Goal: Book appointment/travel/reservation

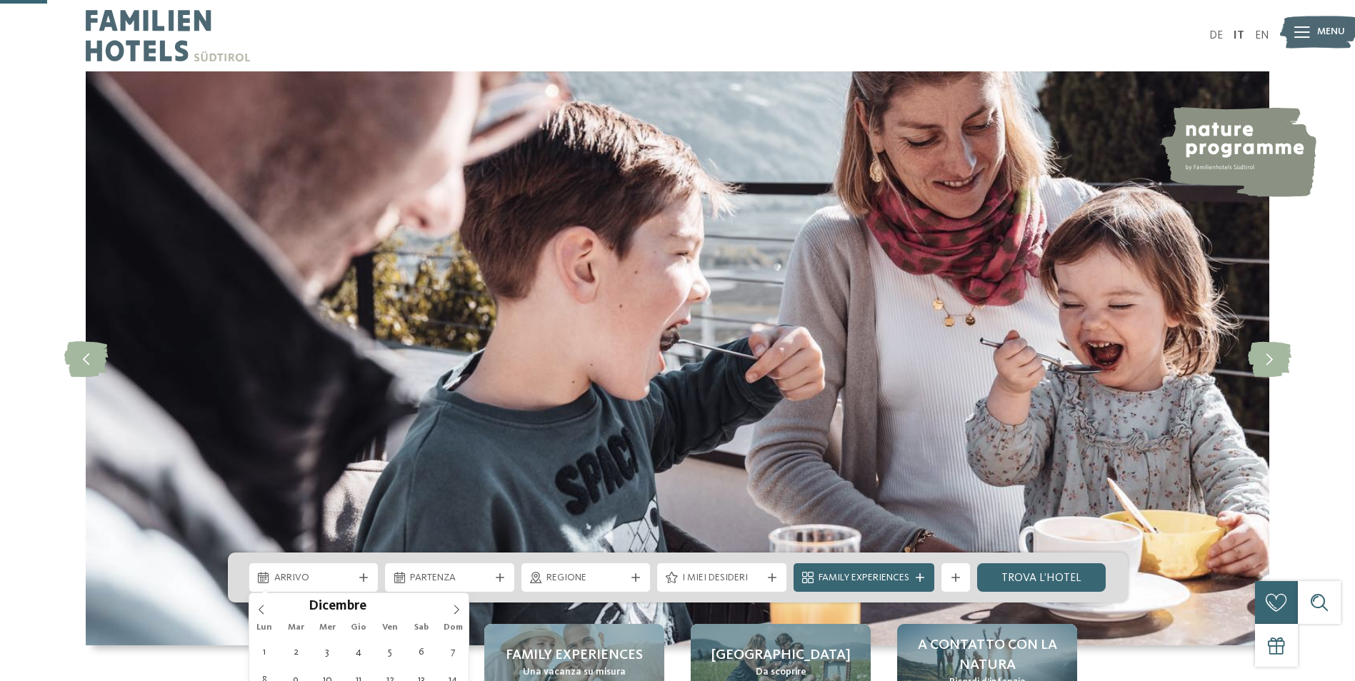
scroll to position [214, 0]
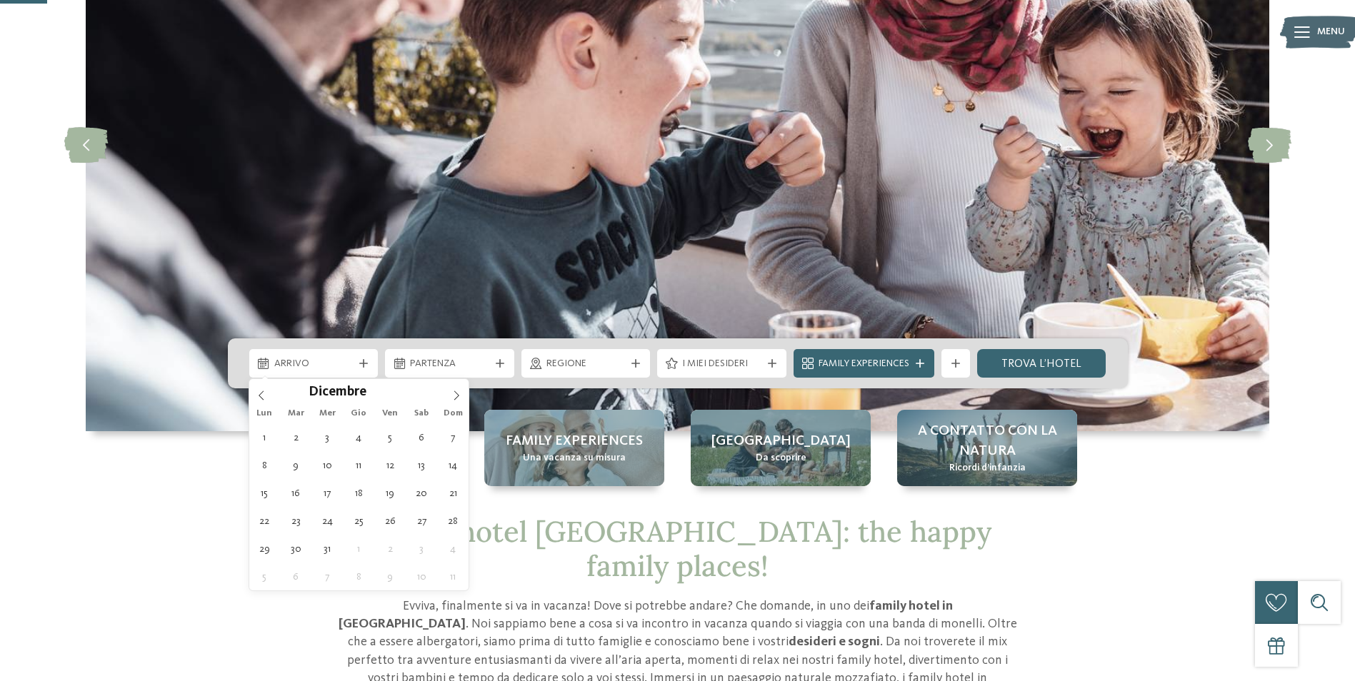
type div "12.12.2025"
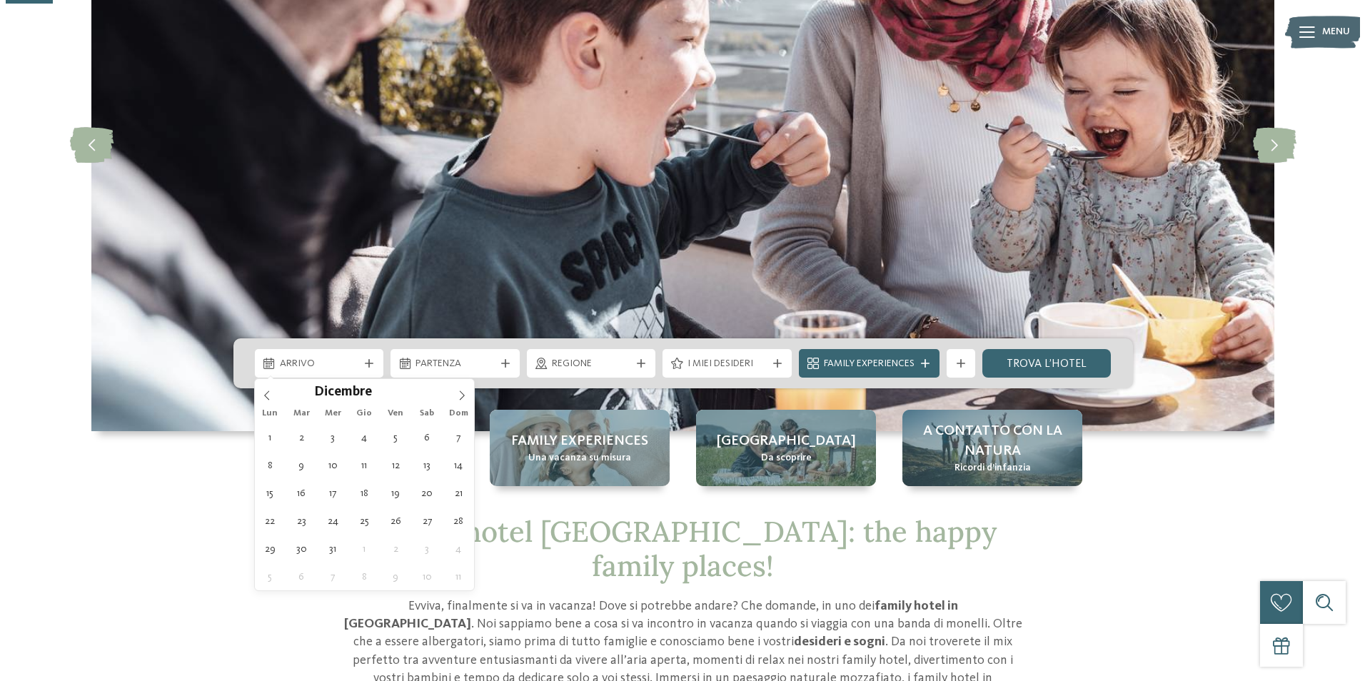
scroll to position [0, 0]
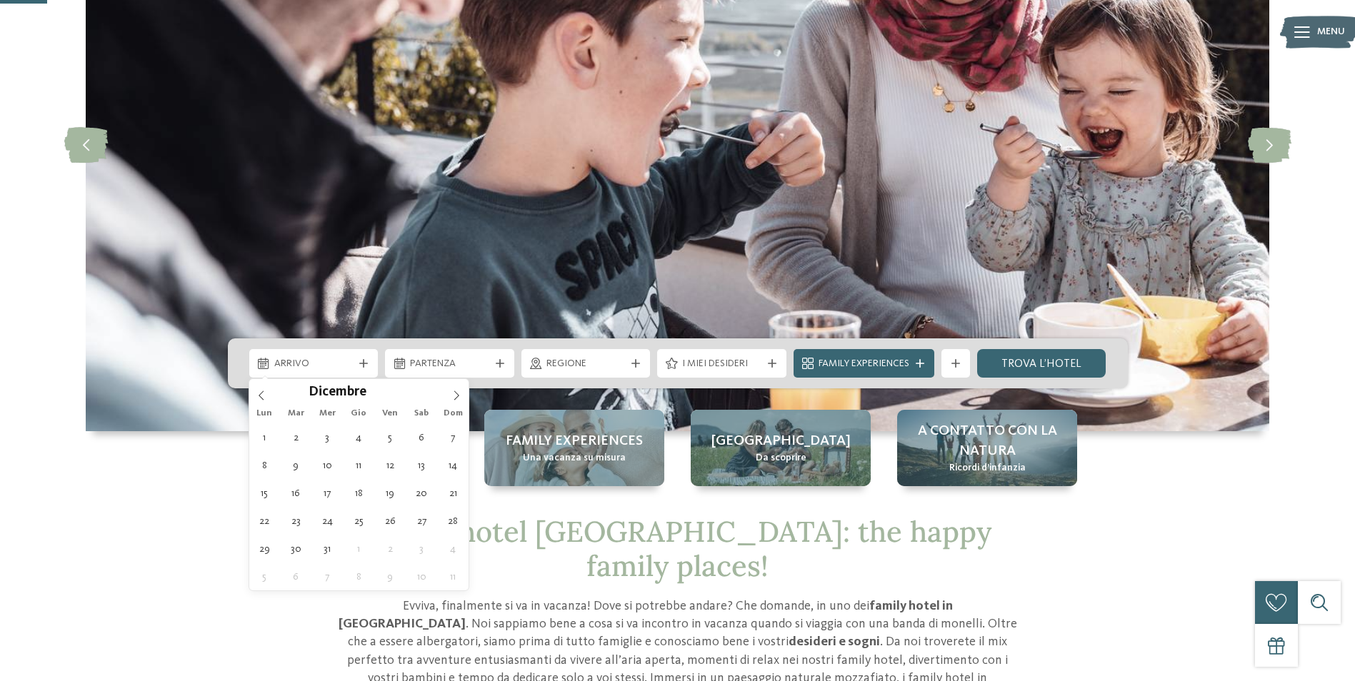
drag, startPoint x: 0, startPoint y: 0, endPoint x: 381, endPoint y: 473, distance: 606.9
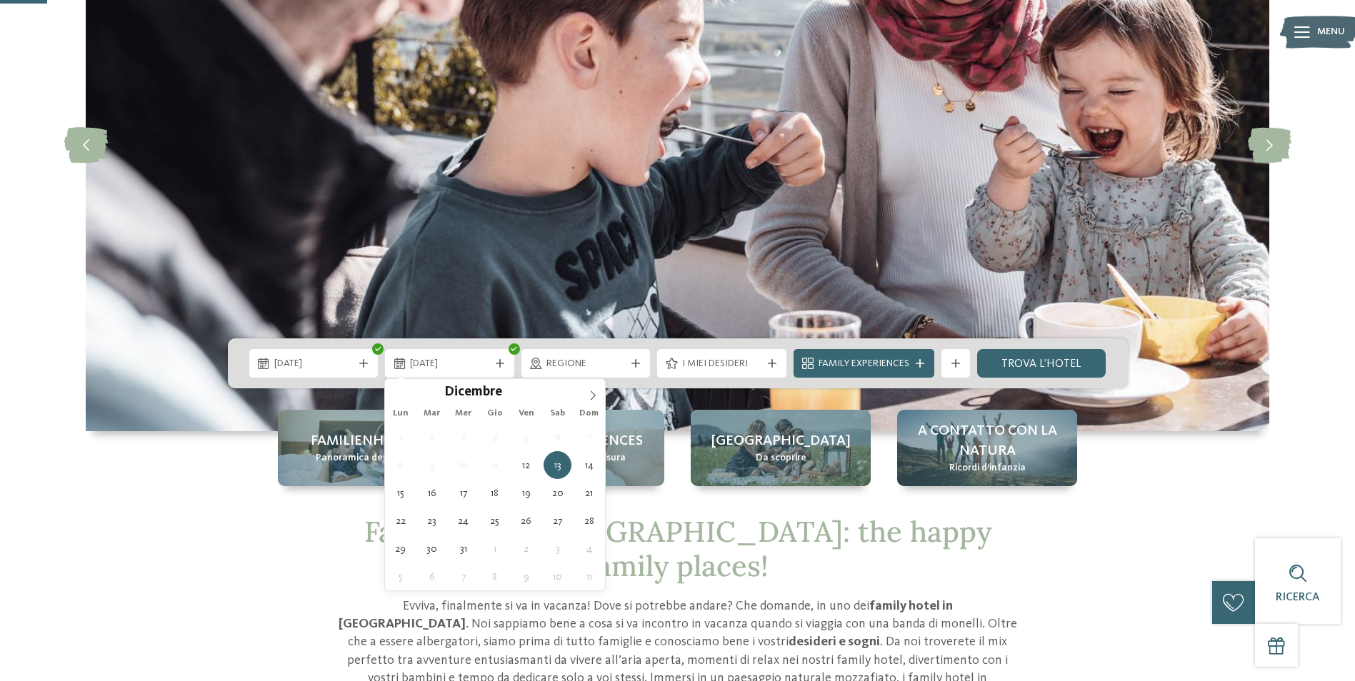
click at [603, 469] on div "1 2 3 4 5 6 7 8 9 10 11 12 13 14 15 16 17 18 19 20 21 22 23 24 25 26 27 28 29 3…" at bounding box center [495, 506] width 220 height 167
type div "14.12.2025"
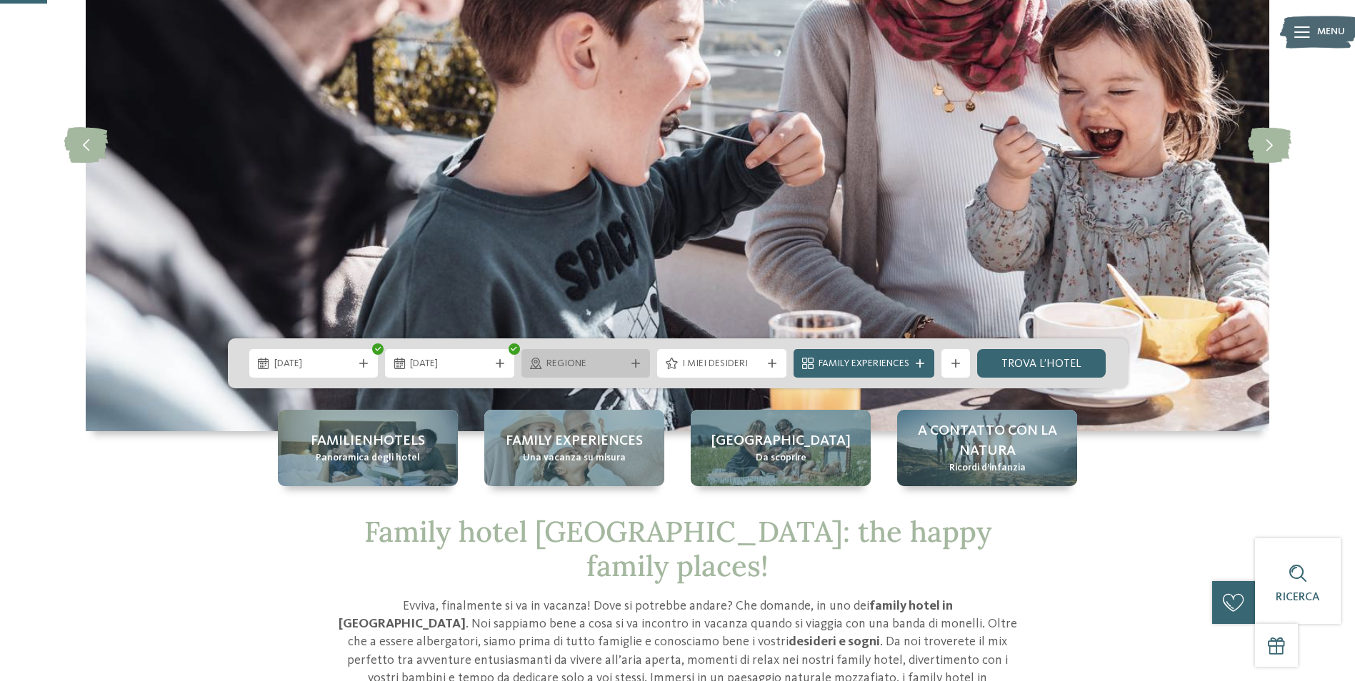
click at [593, 366] on span "Regione" at bounding box center [585, 364] width 79 height 14
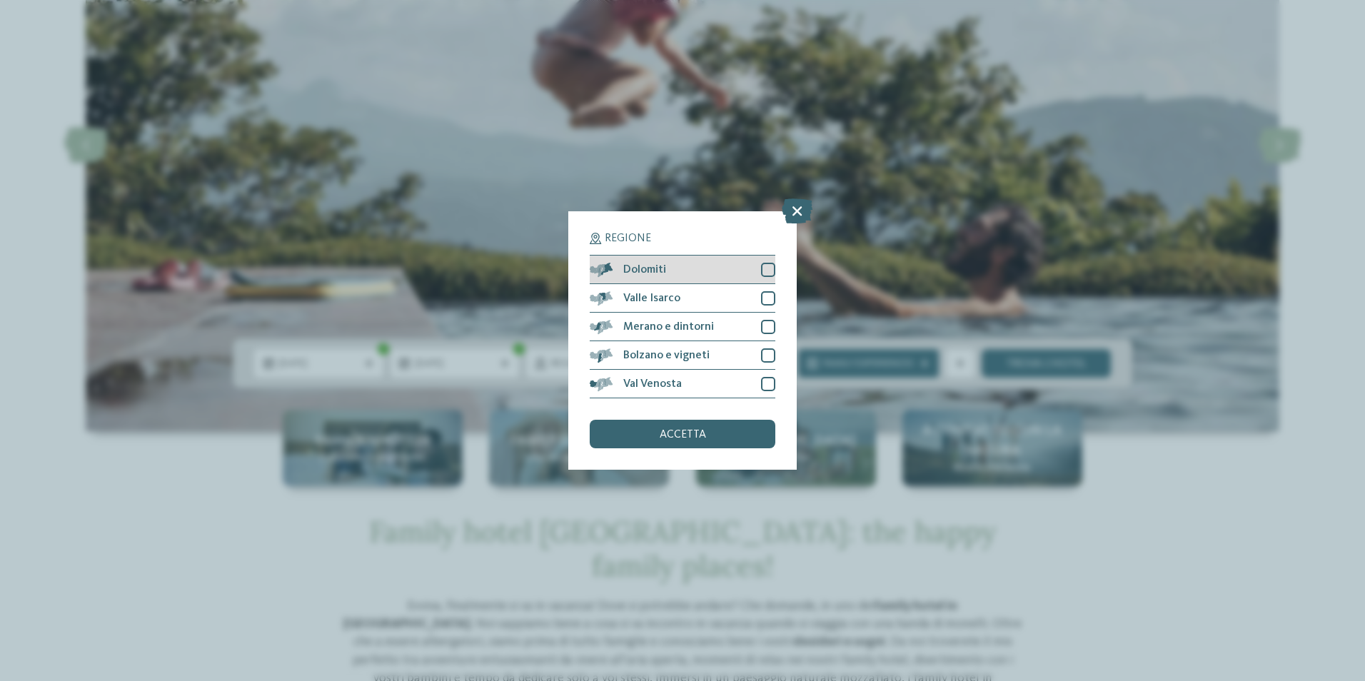
click at [766, 272] on div at bounding box center [768, 270] width 14 height 14
click at [765, 302] on div at bounding box center [768, 298] width 14 height 14
click at [763, 326] on div at bounding box center [768, 327] width 14 height 14
click at [763, 354] on div at bounding box center [768, 355] width 14 height 14
click at [764, 384] on div at bounding box center [768, 384] width 14 height 14
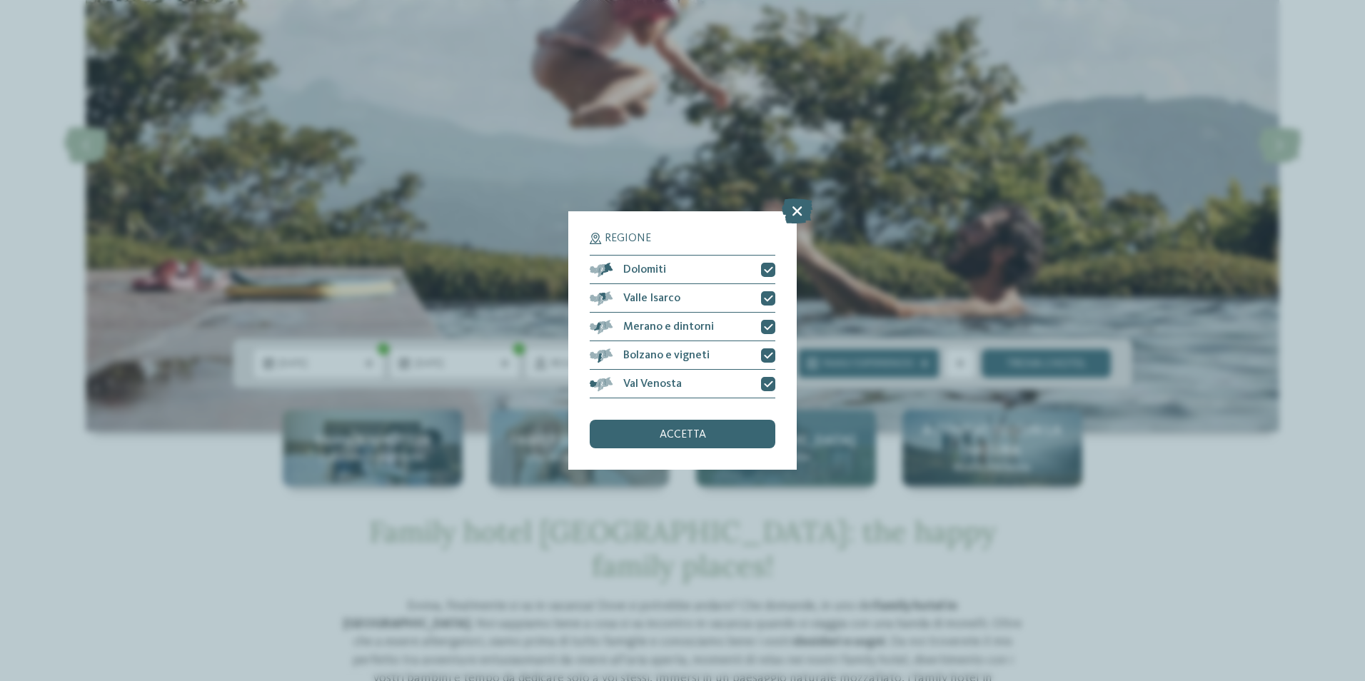
click at [745, 422] on div "accetta" at bounding box center [683, 434] width 186 height 29
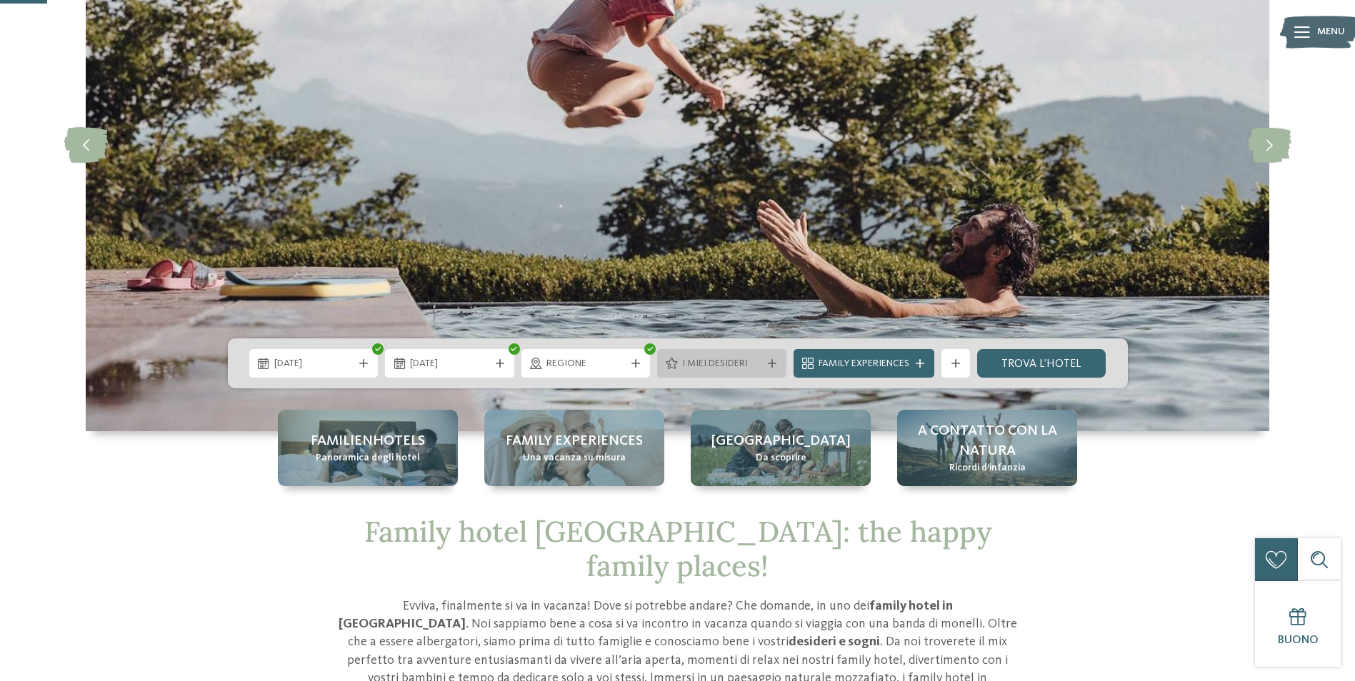
click at [734, 365] on span "I miei desideri" at bounding box center [721, 364] width 79 height 14
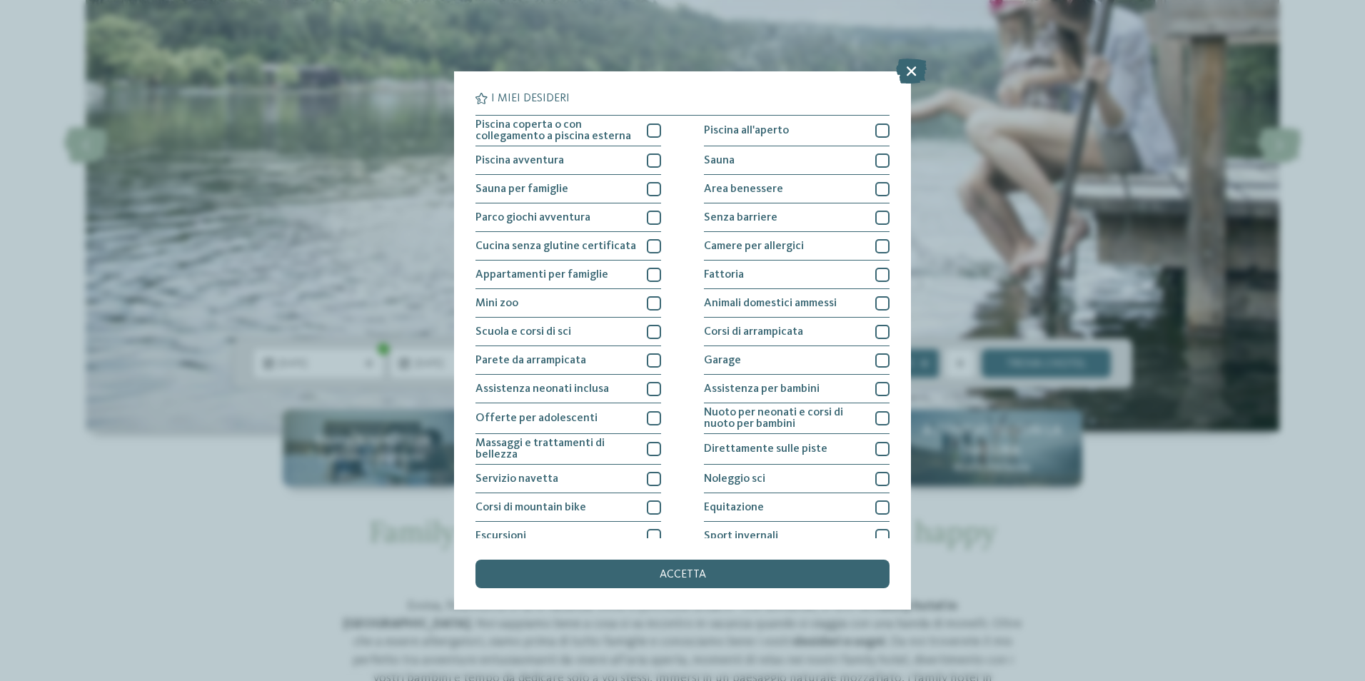
click at [1215, 609] on div "I miei desideri Piscina coperta o con collegamento a piscina esterna Piscina al…" at bounding box center [682, 340] width 1365 height 681
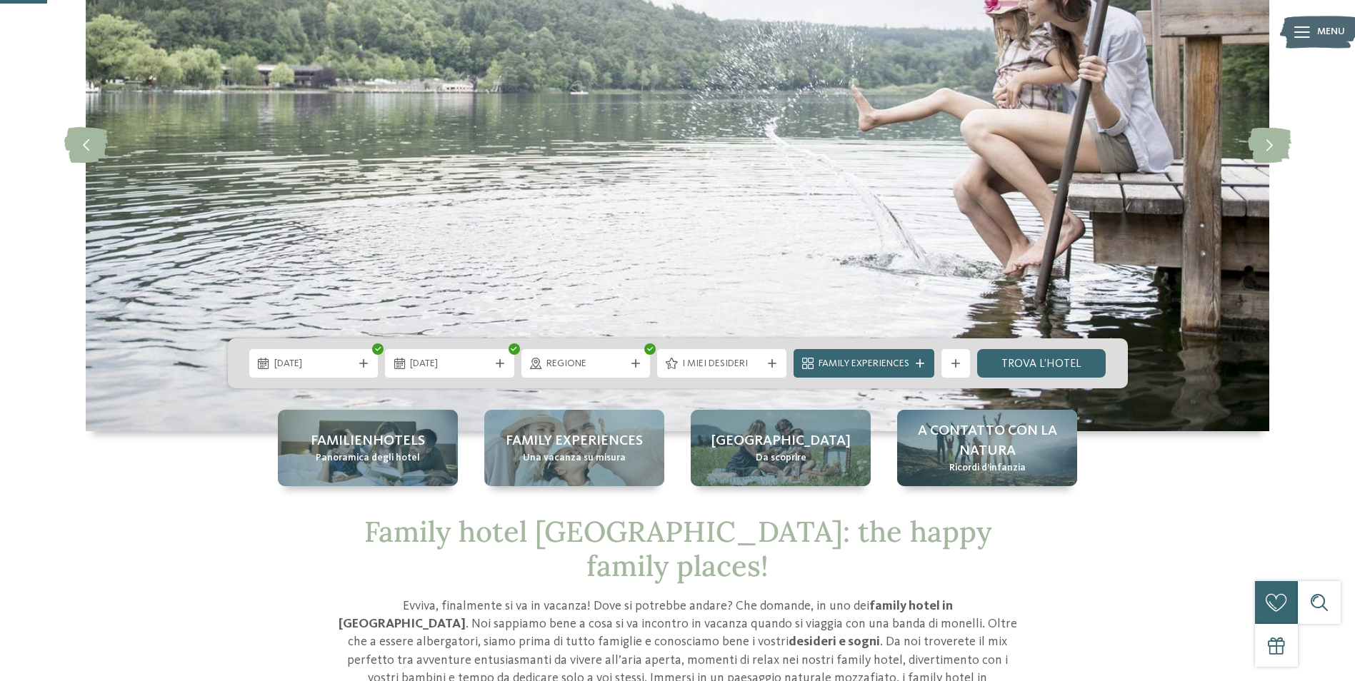
click at [703, 346] on div "12.12.2025 14.12.2025" at bounding box center [678, 363] width 900 height 50
click at [707, 364] on span "I miei desideri" at bounding box center [721, 364] width 79 height 14
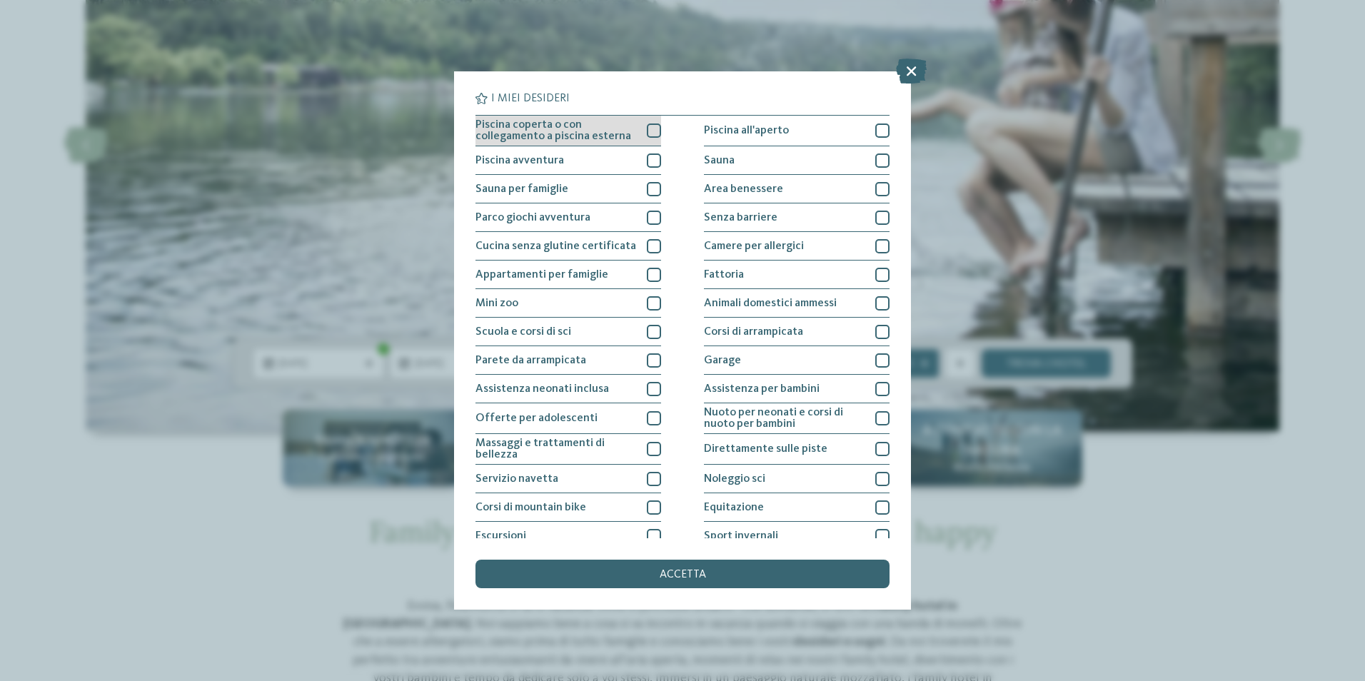
click at [653, 129] on div at bounding box center [654, 131] width 14 height 14
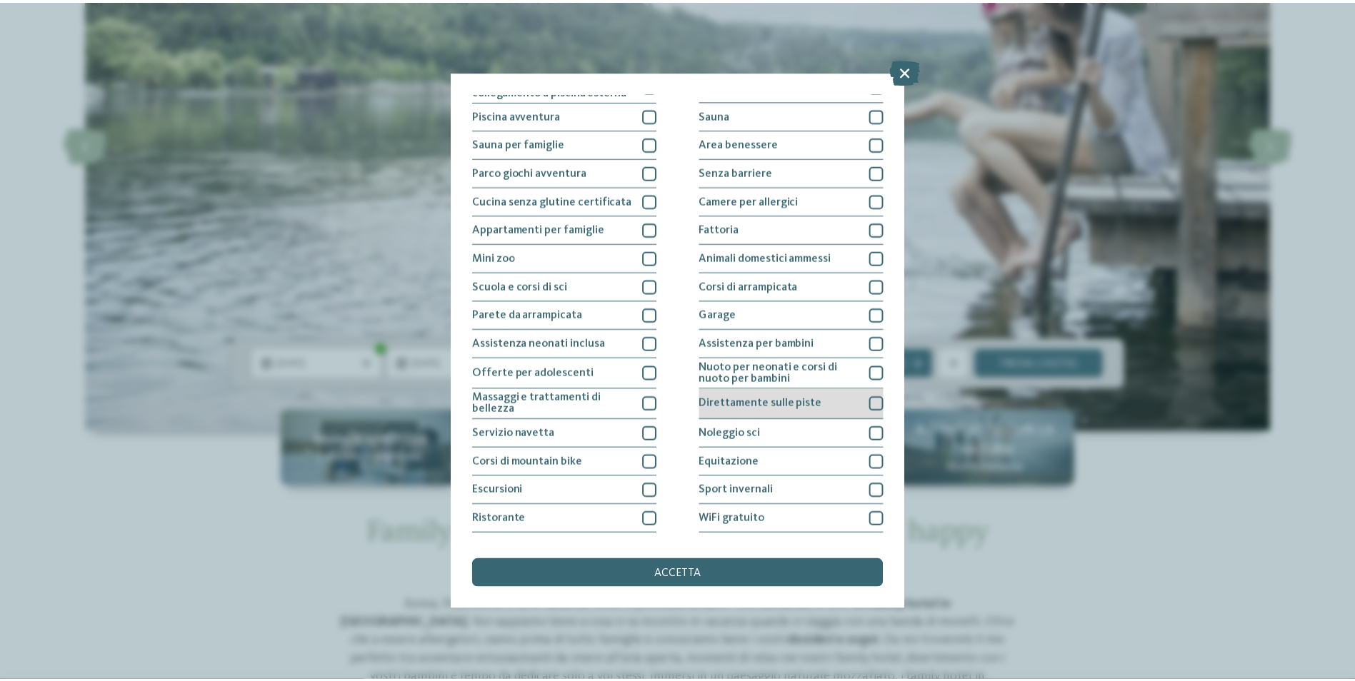
scroll to position [69, 0]
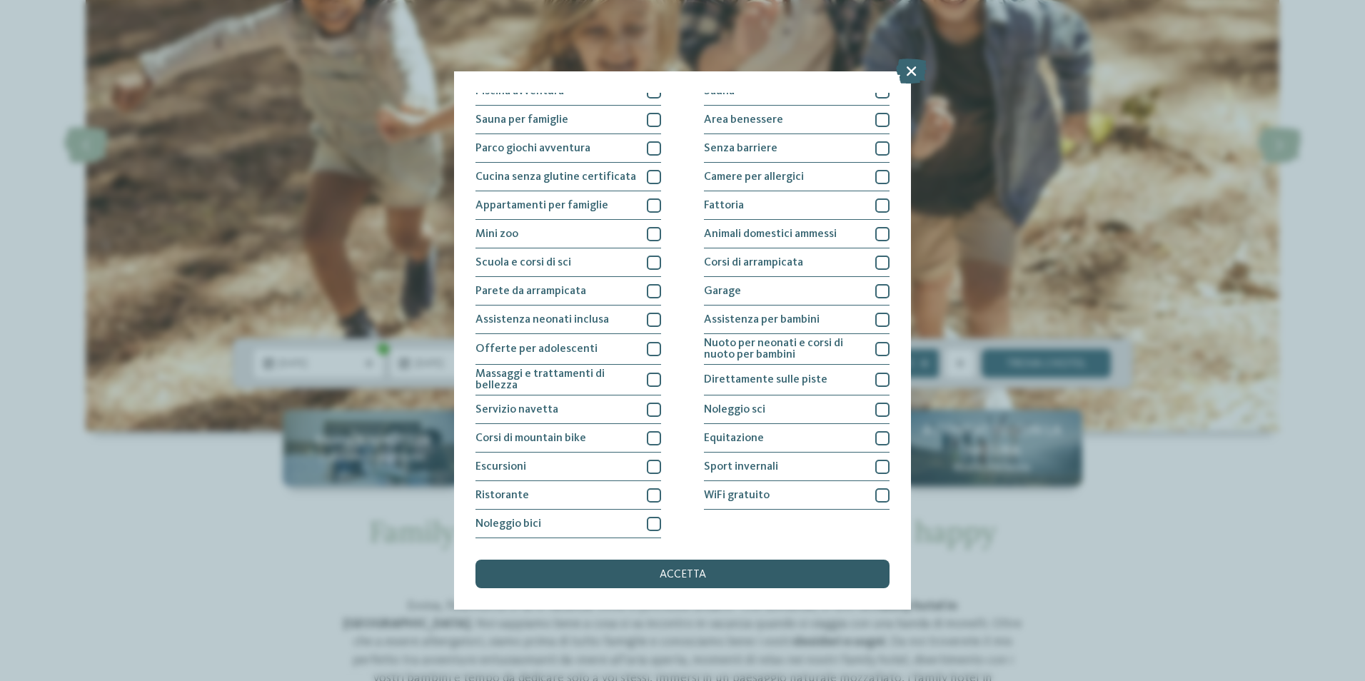
click at [731, 570] on div "accetta" at bounding box center [683, 574] width 414 height 29
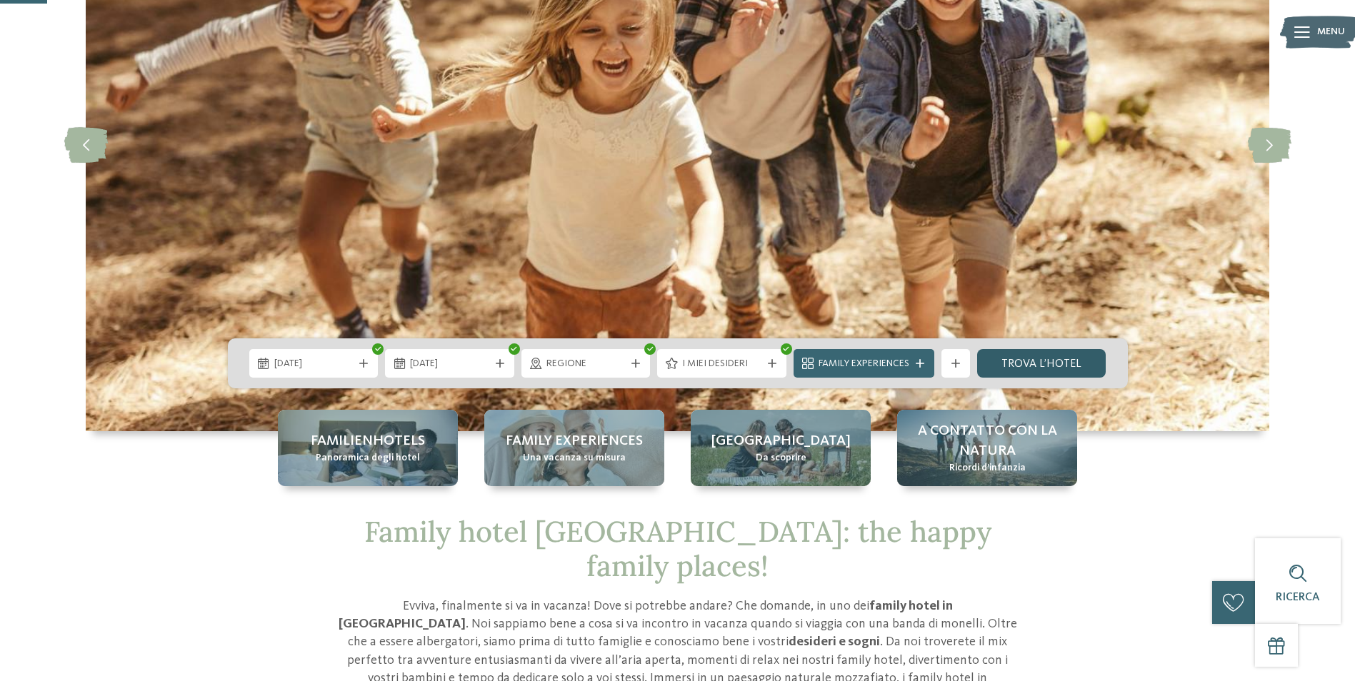
click at [1008, 363] on link "trova l’hotel" at bounding box center [1041, 363] width 129 height 29
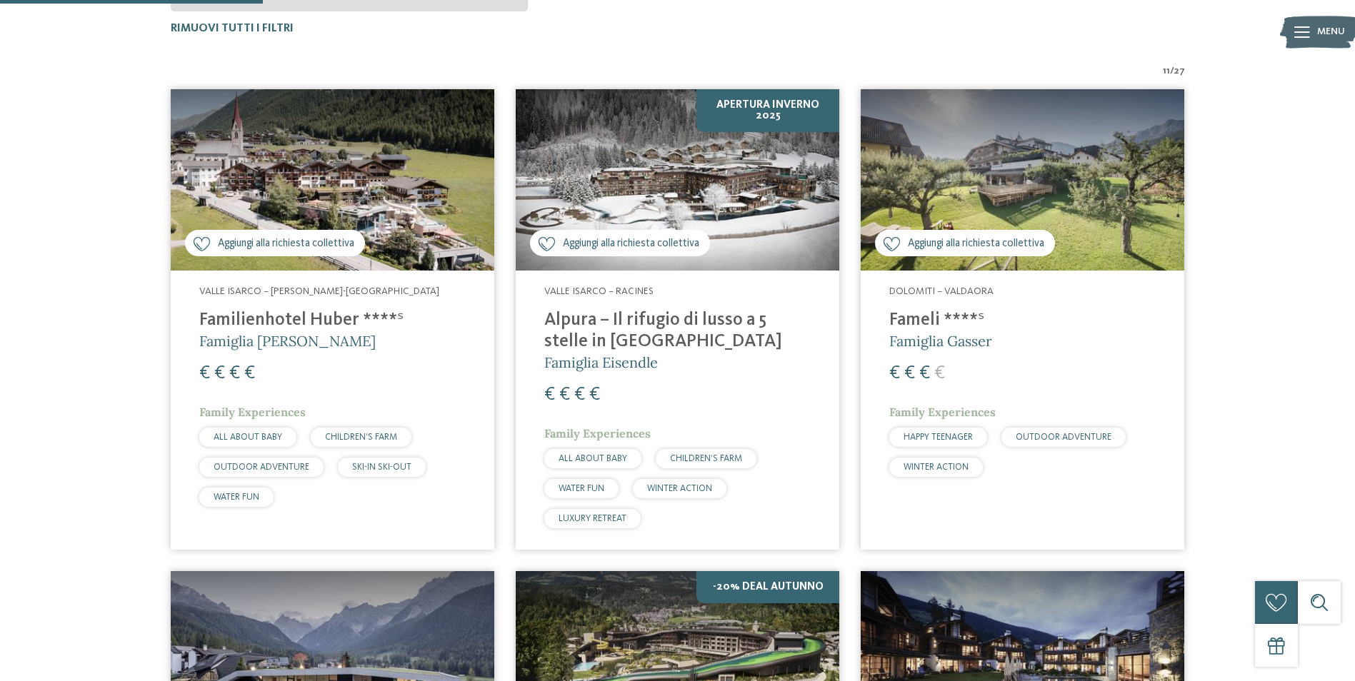
click at [281, 327] on h4 "Familienhotel Huber ****ˢ" at bounding box center [332, 320] width 266 height 21
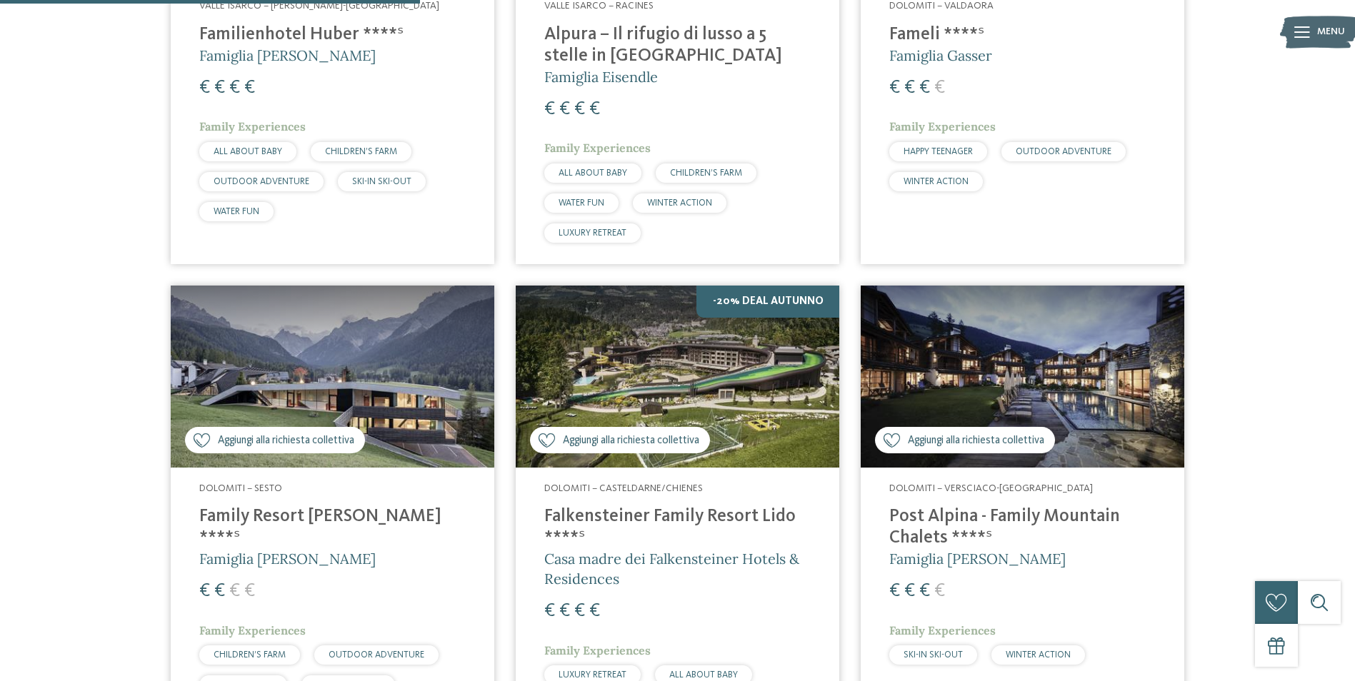
scroll to position [1075, 0]
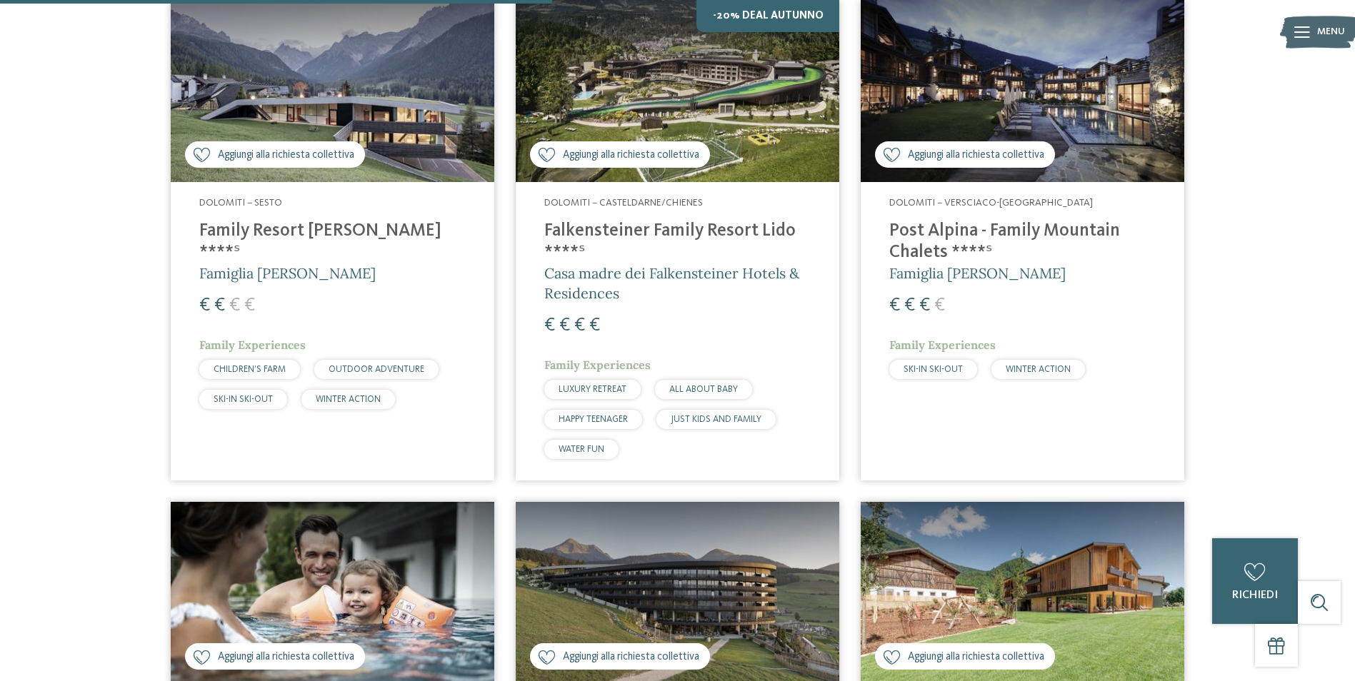
click at [686, 227] on h4 "Falkensteiner Family Resort Lido ****ˢ" at bounding box center [677, 242] width 266 height 43
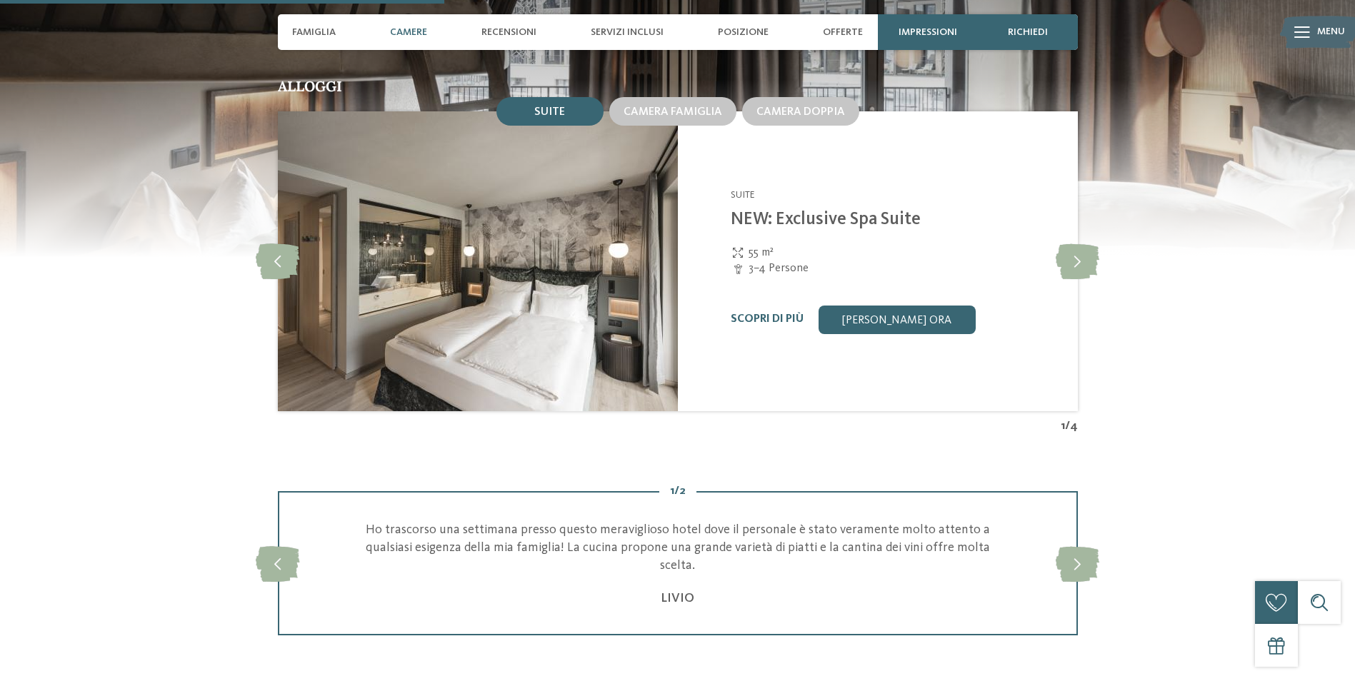
scroll to position [1571, 0]
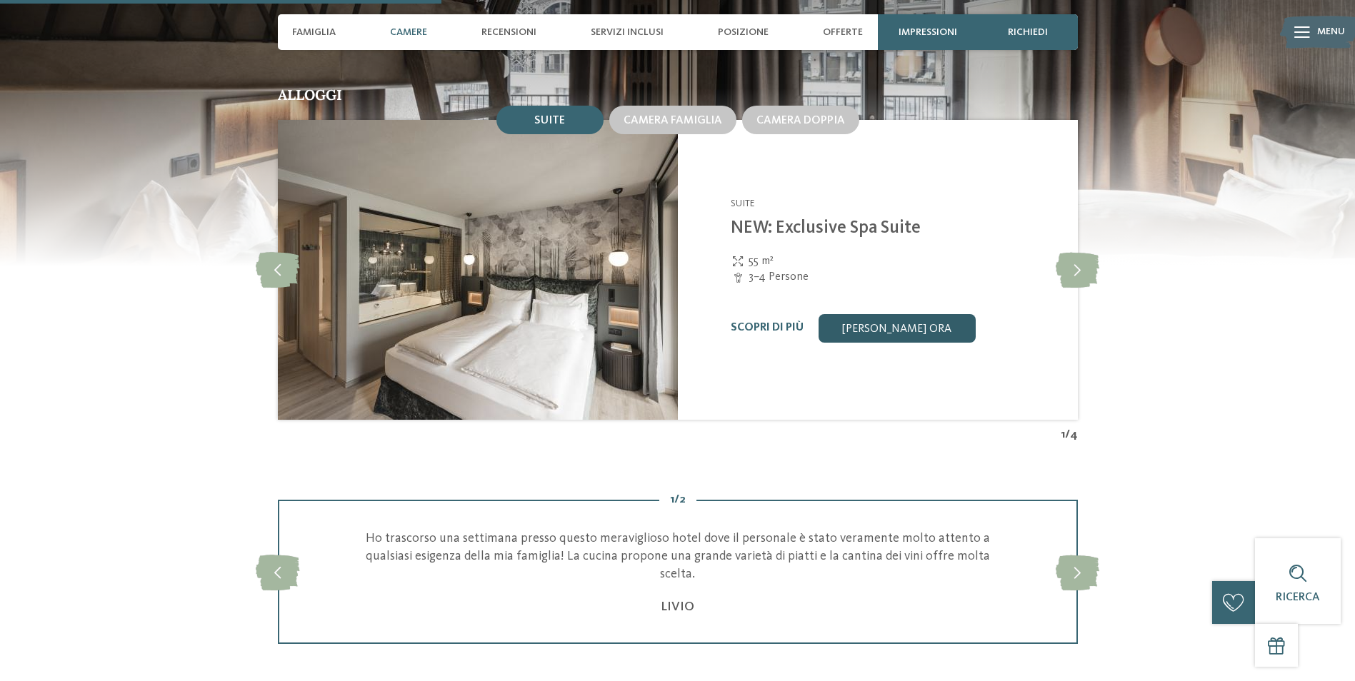
click at [848, 334] on link "[PERSON_NAME] ora" at bounding box center [896, 328] width 157 height 29
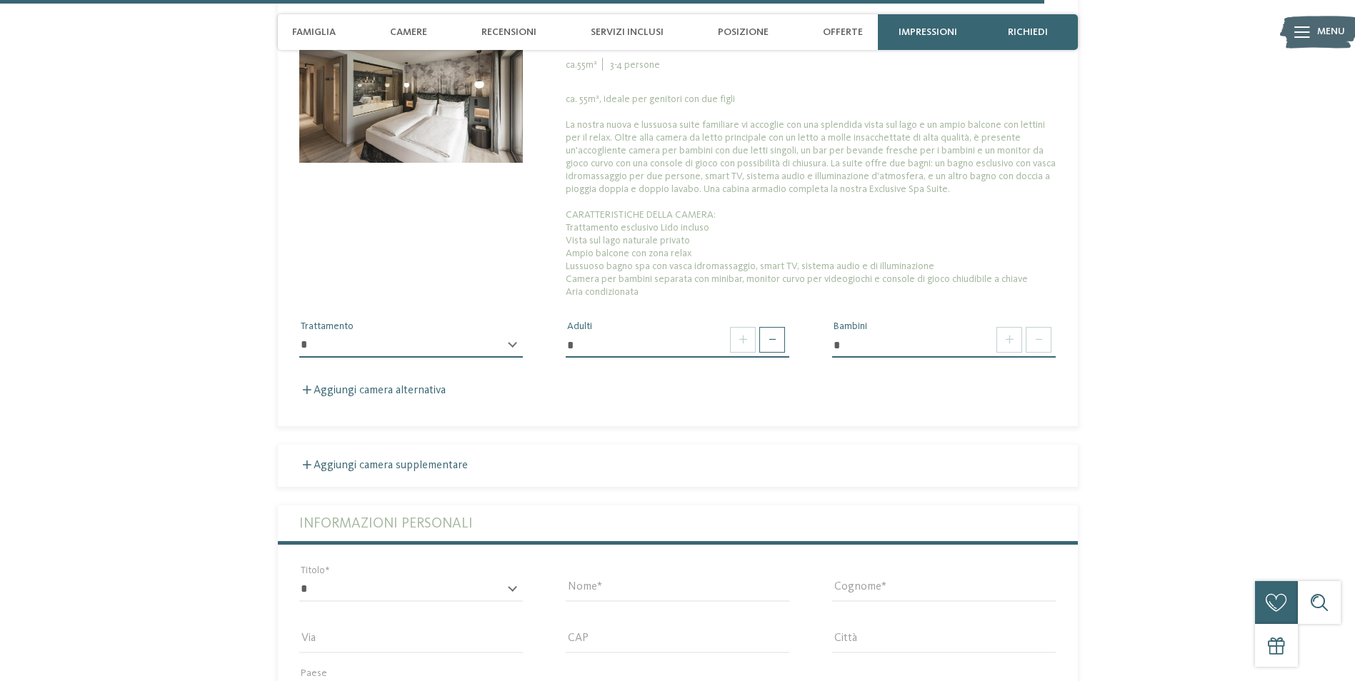
scroll to position [4176, 0]
